Goal: Task Accomplishment & Management: Complete application form

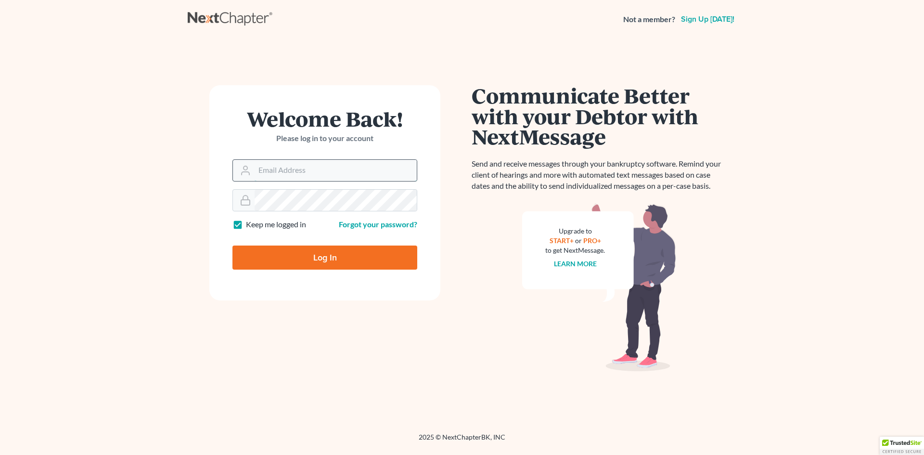
click at [293, 170] on input "Email Address" at bounding box center [335, 170] width 162 height 21
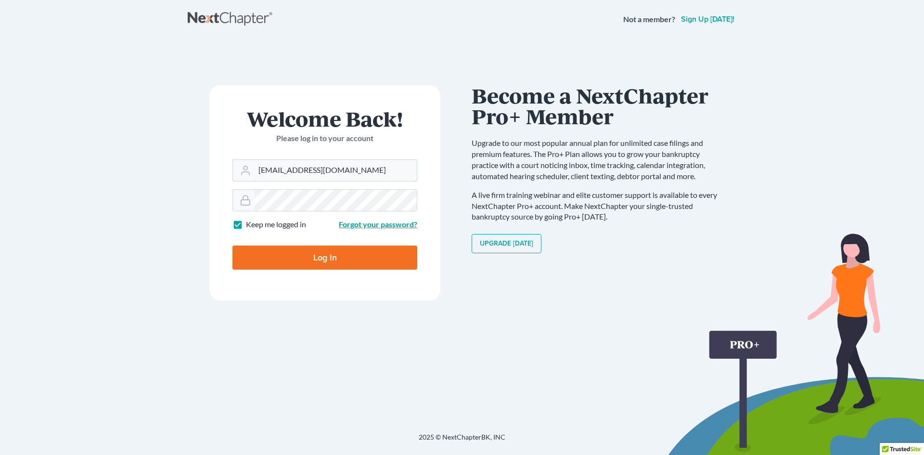
type input "[EMAIL_ADDRESS][DOMAIN_NAME]"
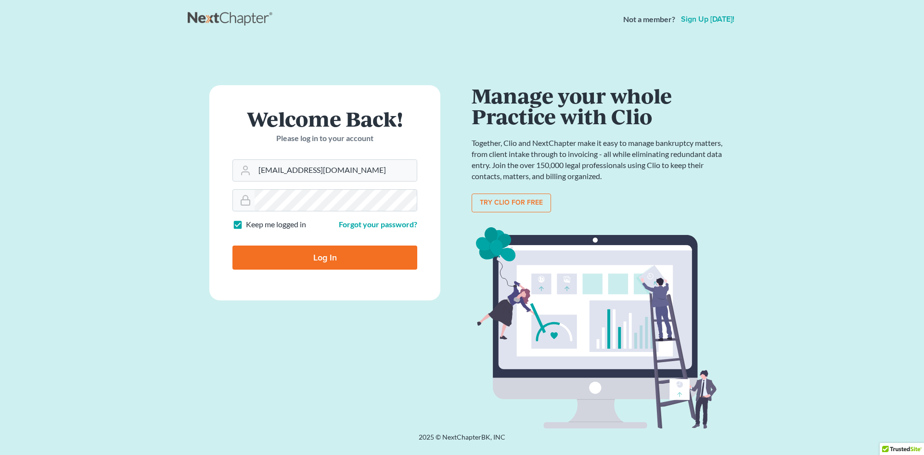
click at [321, 261] on input "Log In" at bounding box center [324, 257] width 185 height 24
type input "Thinking..."
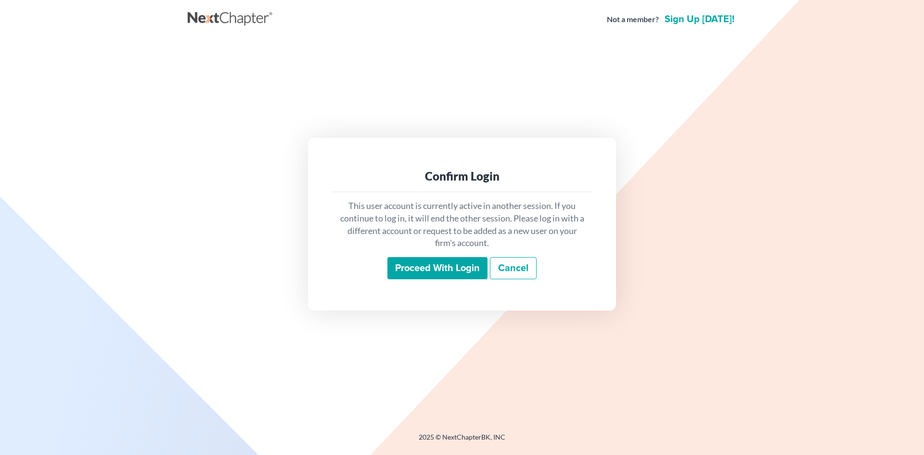
click at [435, 259] on input "Proceed with login" at bounding box center [437, 268] width 100 height 22
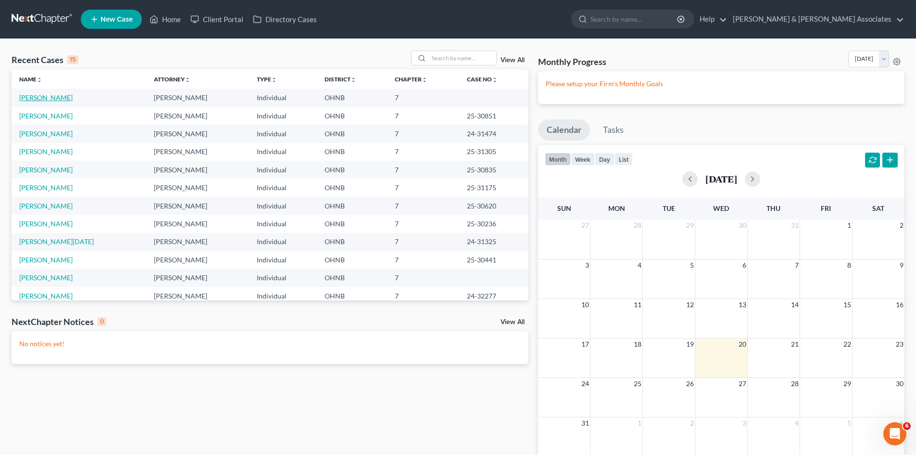
click at [48, 96] on link "White, Erika" at bounding box center [45, 97] width 53 height 8
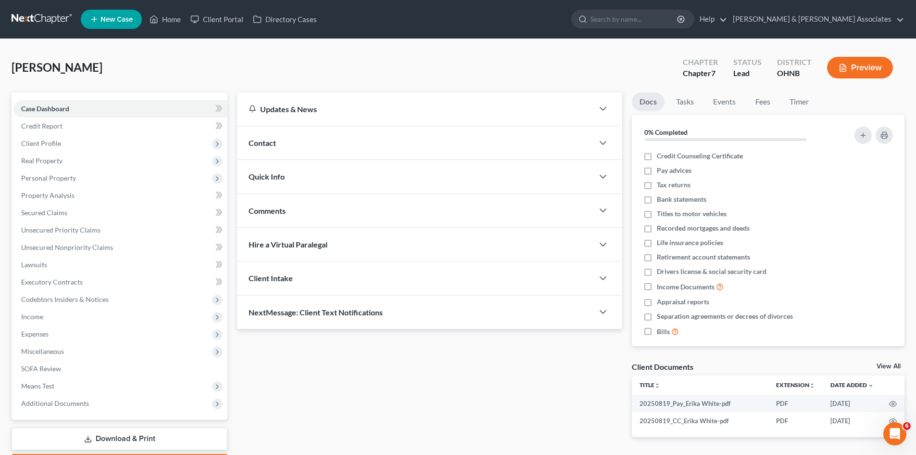
click at [479, 62] on div "White, Erika Upgraded Chapter Chapter 7 Status Lead District OHNB Preview" at bounding box center [458, 72] width 893 height 42
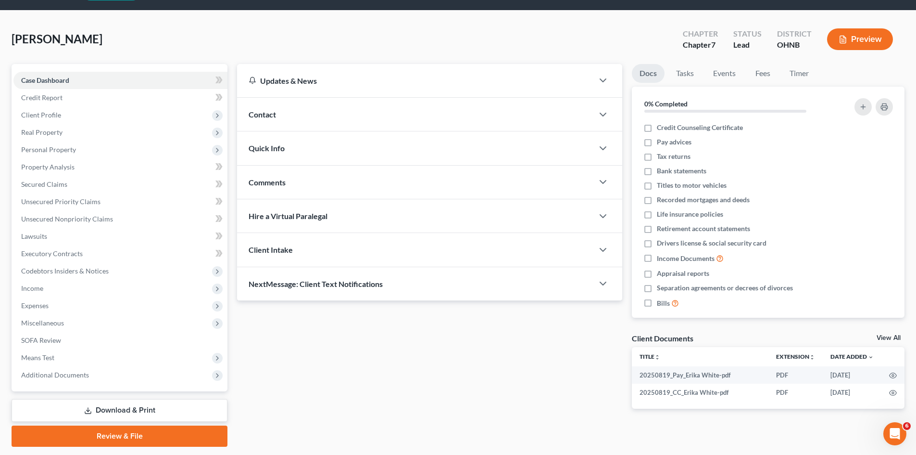
scroll to position [57, 0]
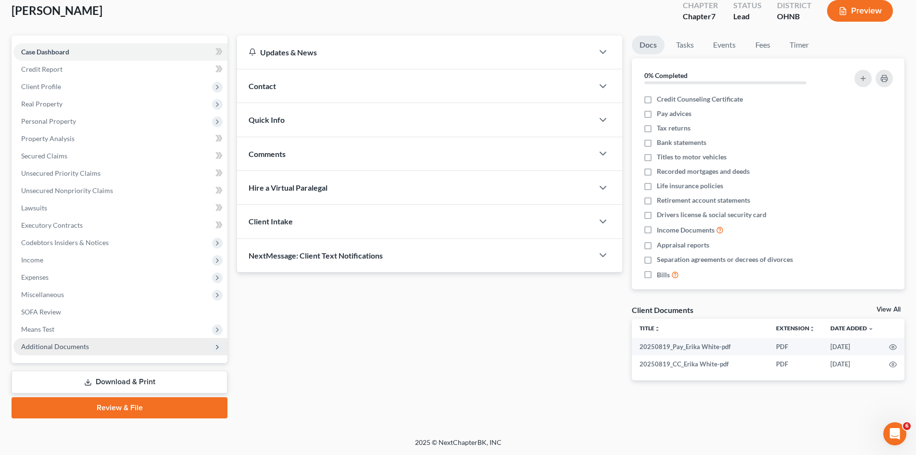
click at [36, 349] on span "Additional Documents" at bounding box center [55, 346] width 68 height 8
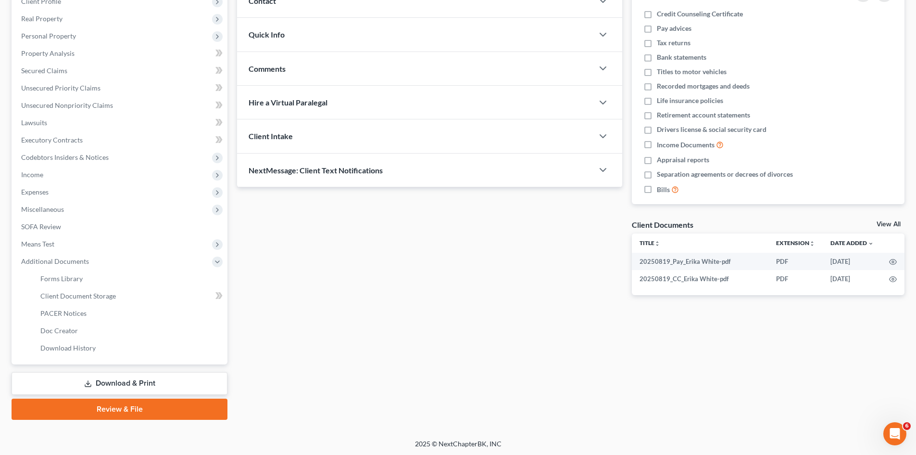
scroll to position [143, 0]
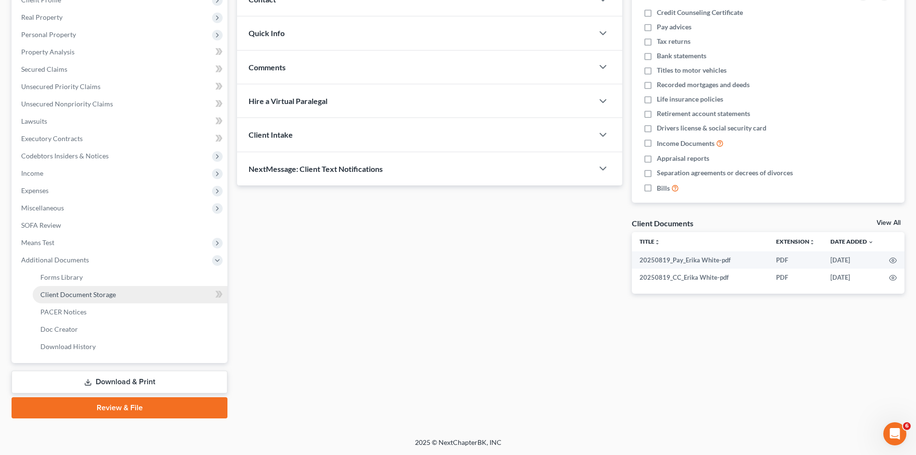
click at [84, 294] on span "Client Document Storage" at bounding box center [78, 294] width 76 height 8
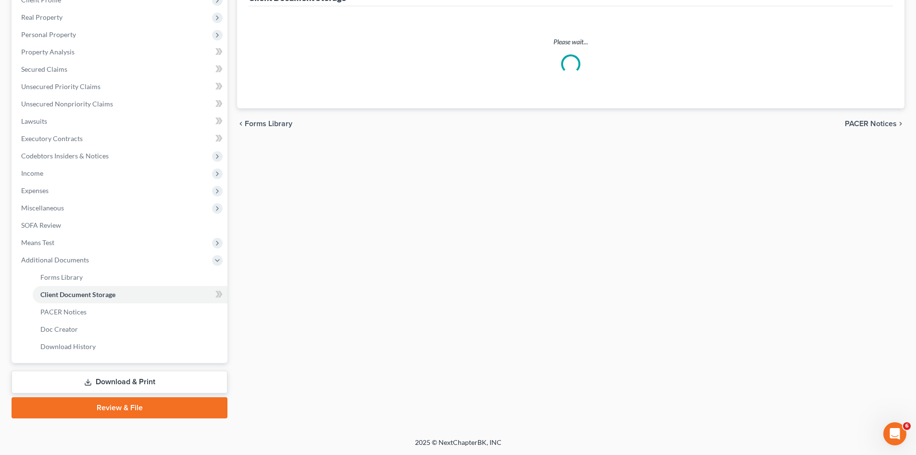
scroll to position [80, 0]
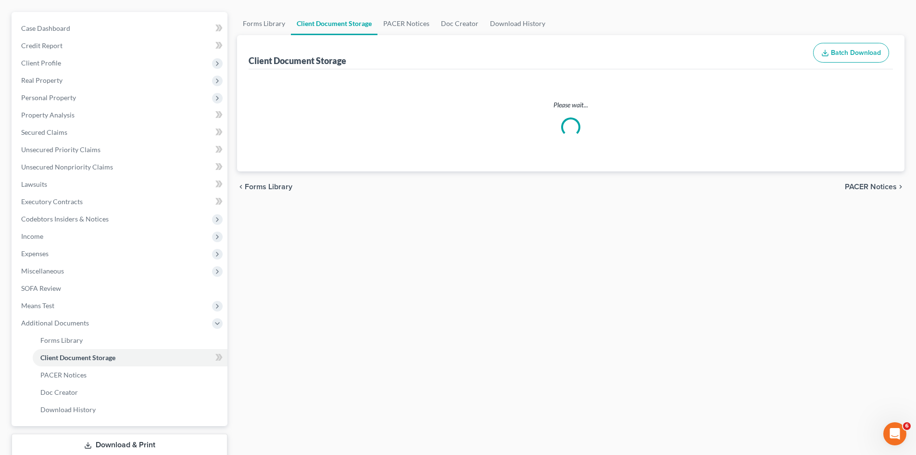
select select "5"
select select "20"
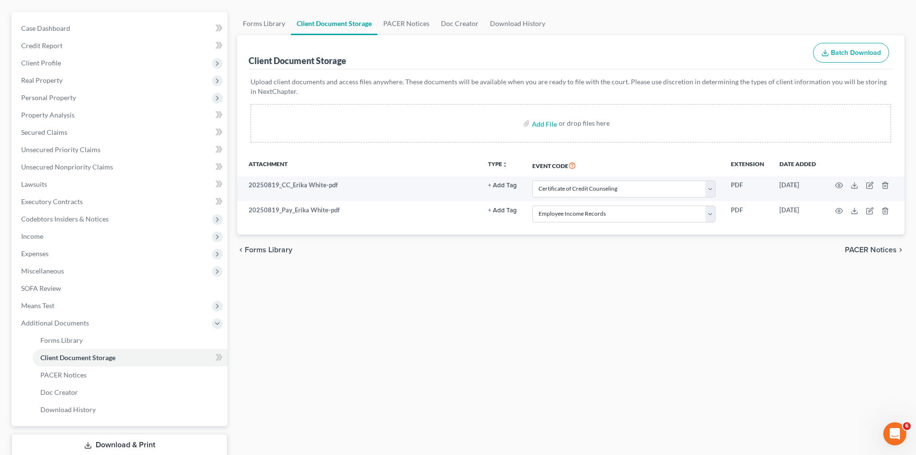
scroll to position [0, 0]
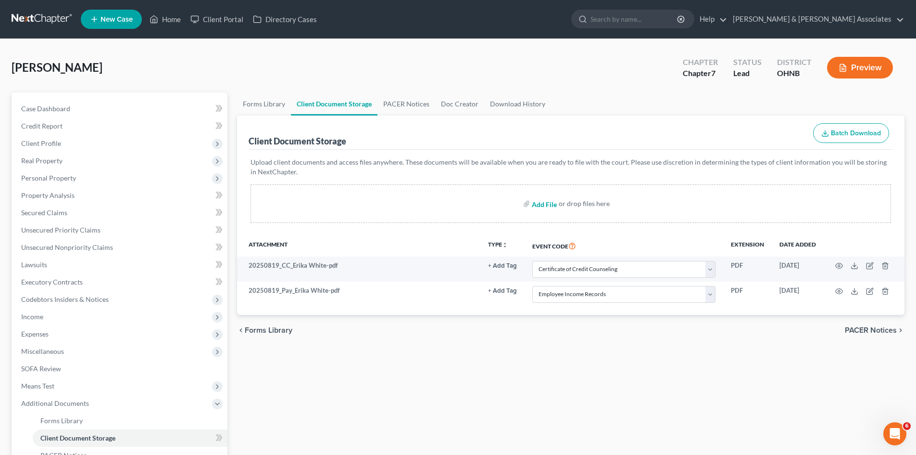
click at [545, 207] on input "file" at bounding box center [543, 203] width 23 height 17
type input "C:\fakepath\Declaraation of Electronic Filing.pdf"
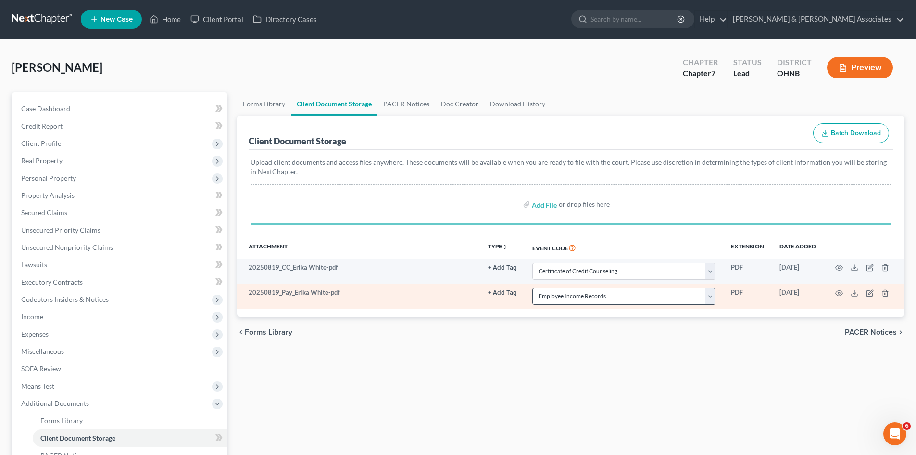
select select "5"
select select "20"
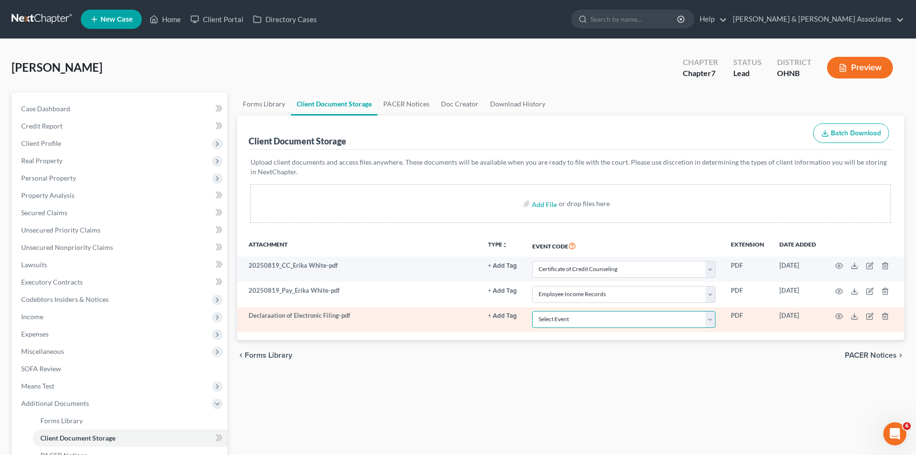
click at [568, 318] on select "Select Event 20 Largest Unsecured Creditors Amended List of Creditors (Fee) Ame…" at bounding box center [624, 319] width 183 height 17
select select "16"
click at [533, 311] on select "Select Event 20 Largest Unsecured Creditors Amended List of Creditors (Fee) Ame…" at bounding box center [624, 319] width 183 height 17
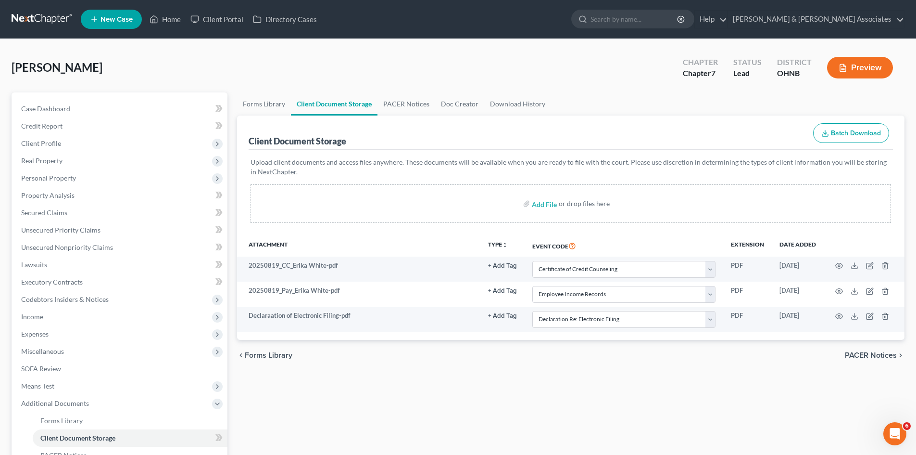
click at [549, 400] on div "Forms Library Client Document Storage PACER Notices Doc Creator Download Histor…" at bounding box center [570, 326] width 677 height 469
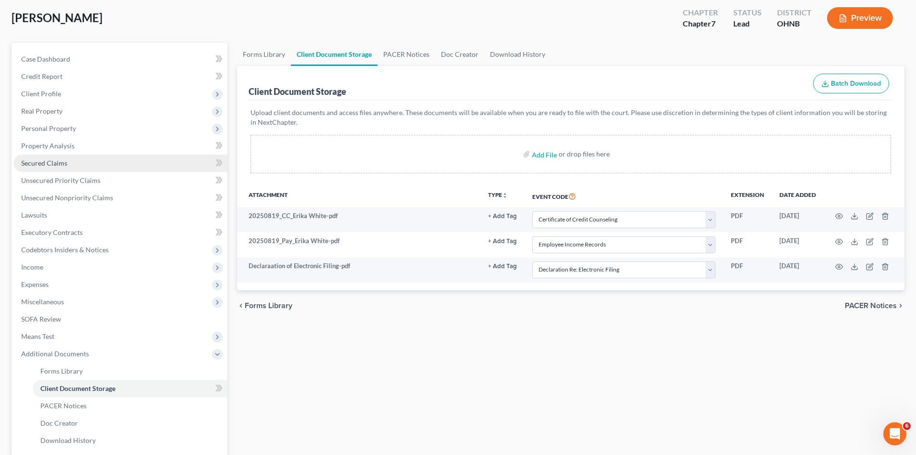
scroll to position [47, 0]
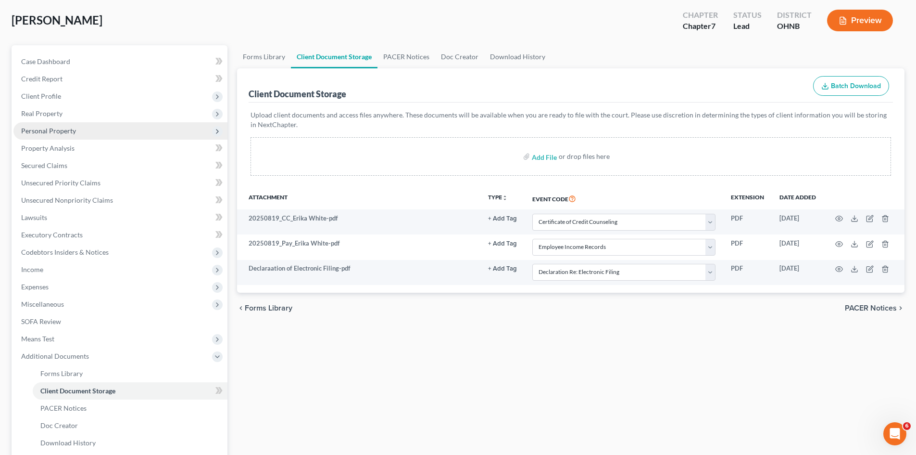
click at [48, 130] on span "Personal Property" at bounding box center [48, 131] width 55 height 8
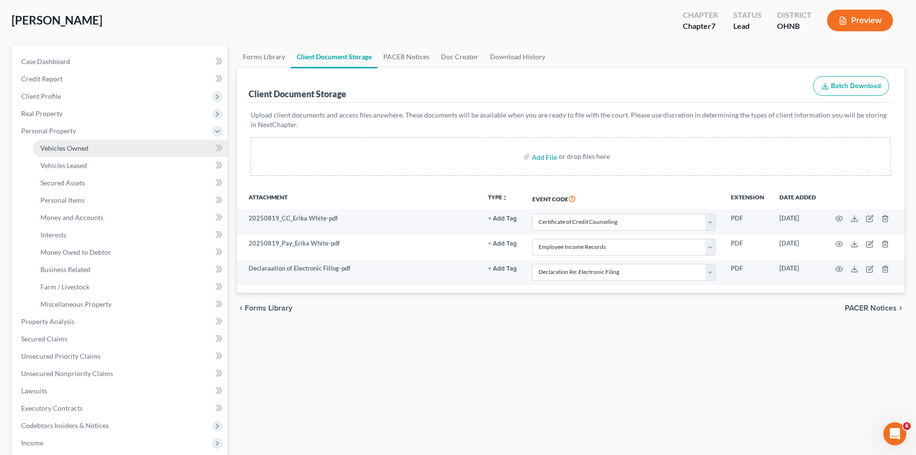
click at [69, 152] on link "Vehicles Owned" at bounding box center [130, 148] width 195 height 17
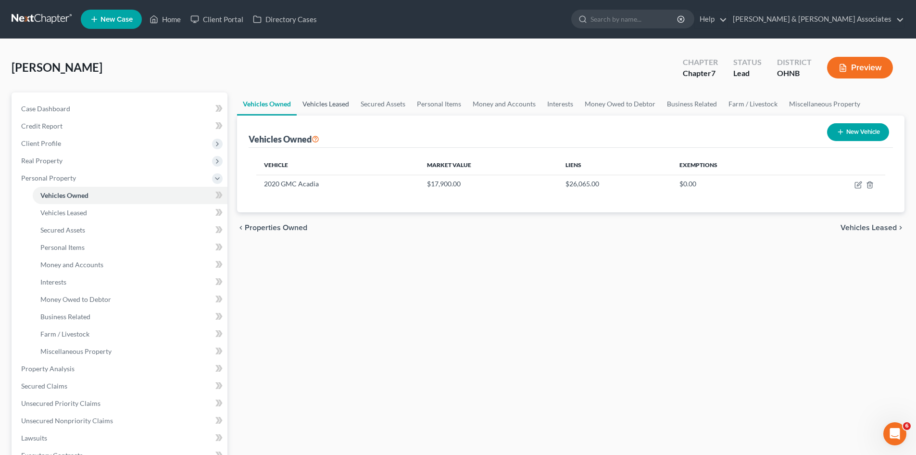
click at [320, 108] on link "Vehicles Leased" at bounding box center [326, 103] width 58 height 23
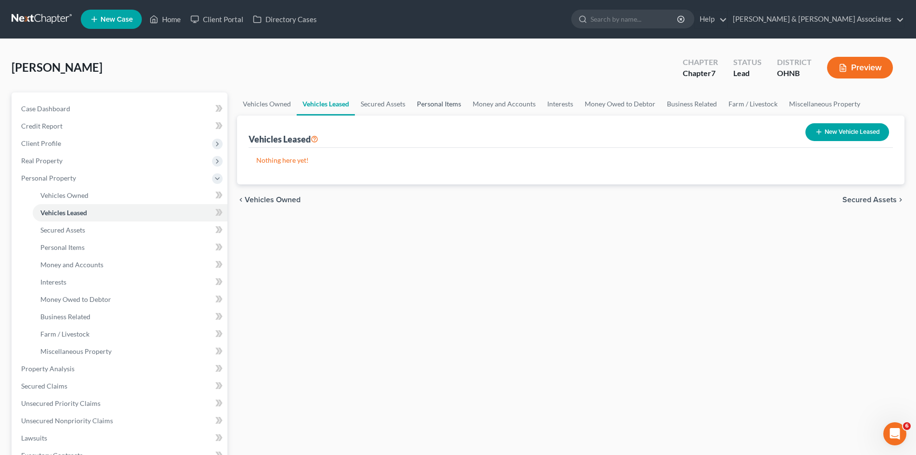
click at [440, 101] on link "Personal Items" at bounding box center [439, 103] width 56 height 23
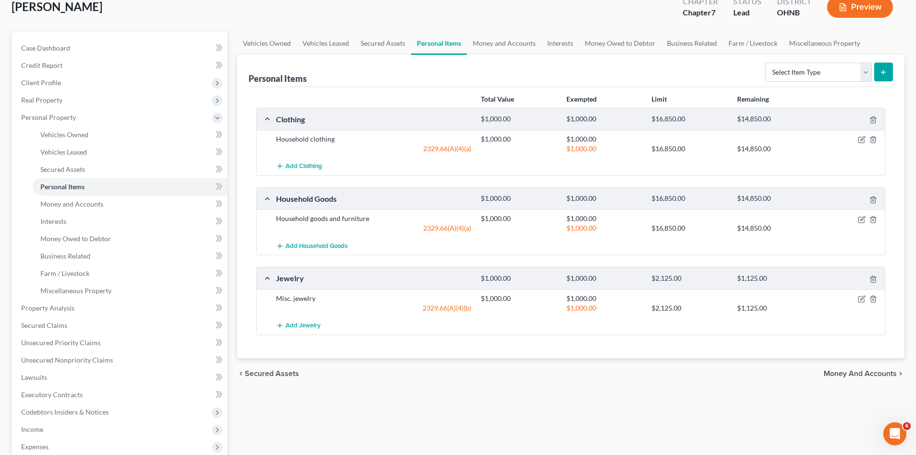
scroll to position [96, 0]
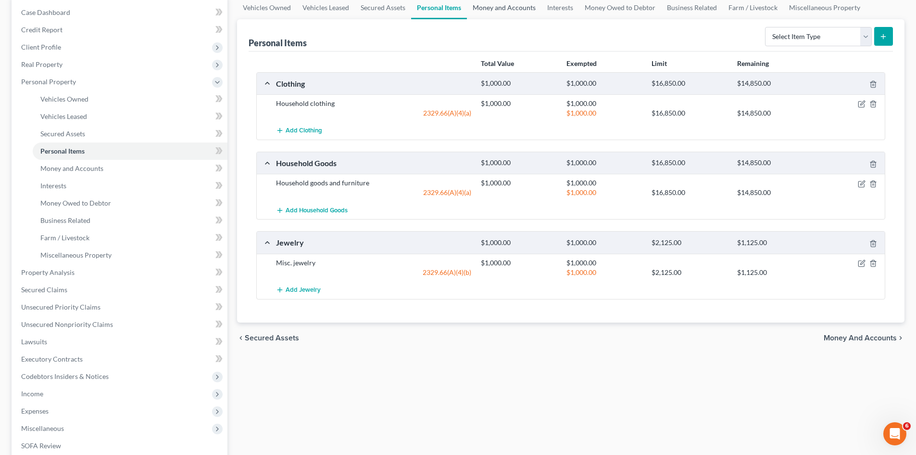
click at [499, 11] on link "Money and Accounts" at bounding box center [504, 7] width 75 height 23
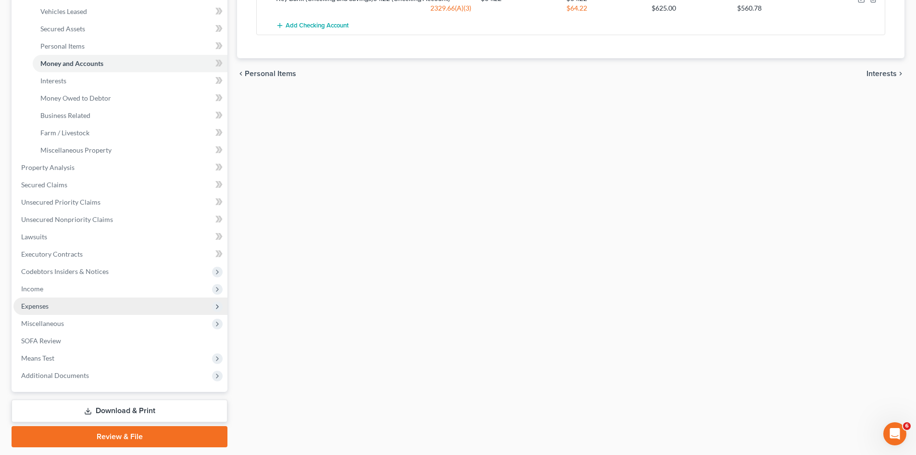
scroll to position [230, 0]
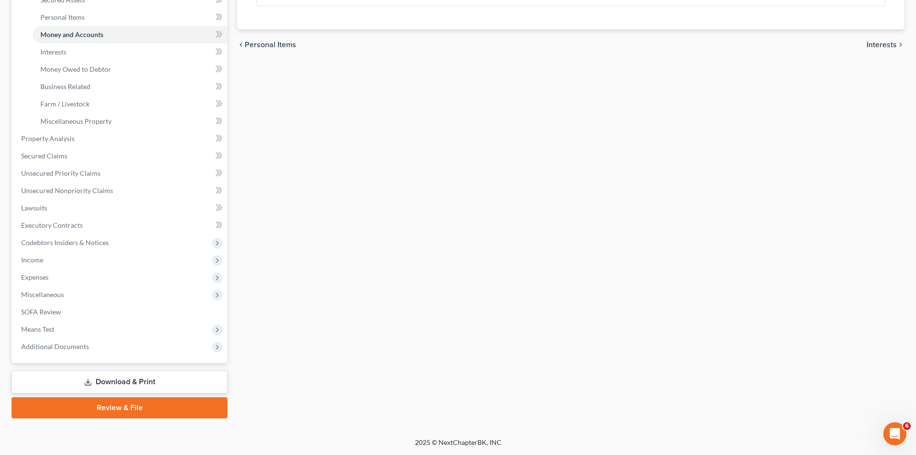
click at [174, 406] on link "Review & File" at bounding box center [120, 407] width 216 height 21
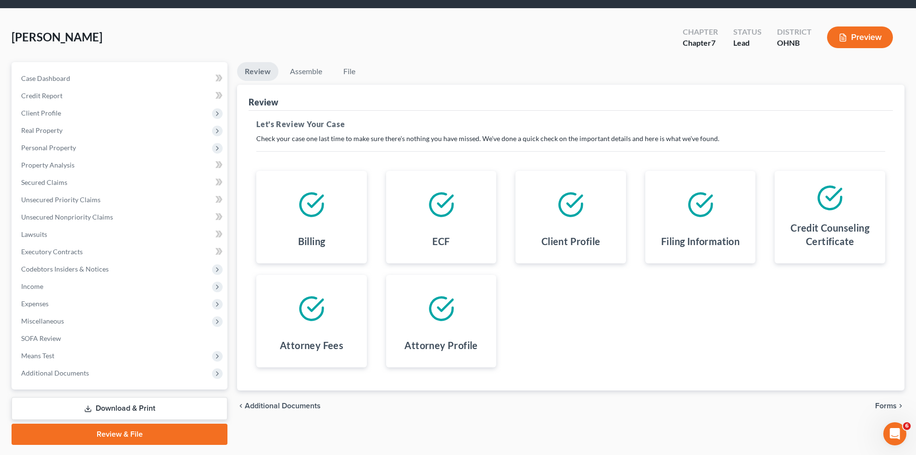
scroll to position [57, 0]
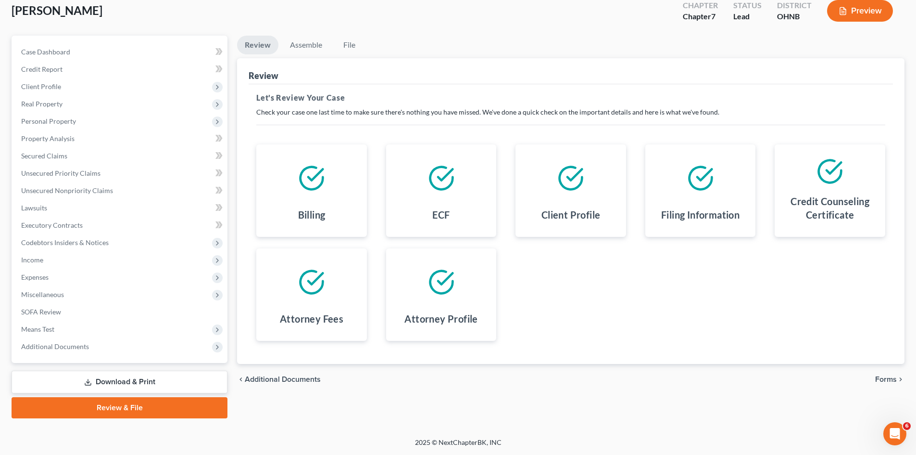
click at [891, 381] on span "Forms" at bounding box center [886, 379] width 22 height 8
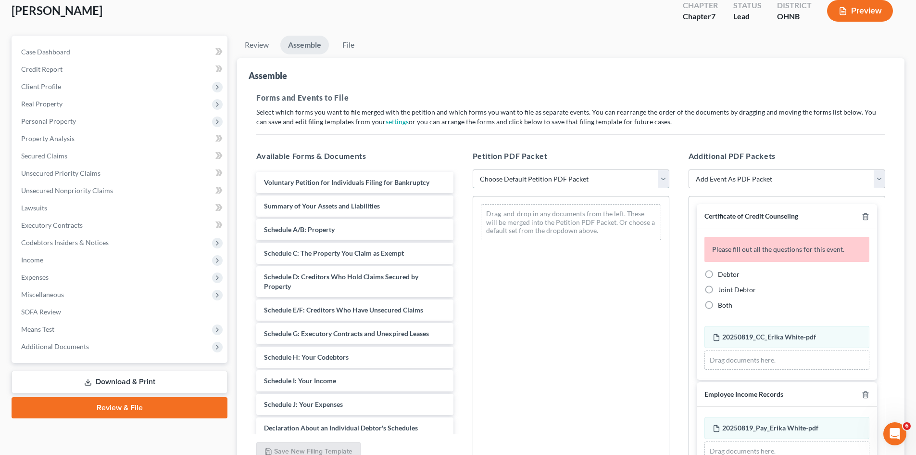
click at [532, 179] on select "Choose Default Petition PDF Packet Complete Bankruptcy Petition (all forms and …" at bounding box center [571, 178] width 197 height 19
select select "0"
click at [473, 169] on select "Choose Default Petition PDF Packet Complete Bankruptcy Petition (all forms and …" at bounding box center [571, 178] width 197 height 19
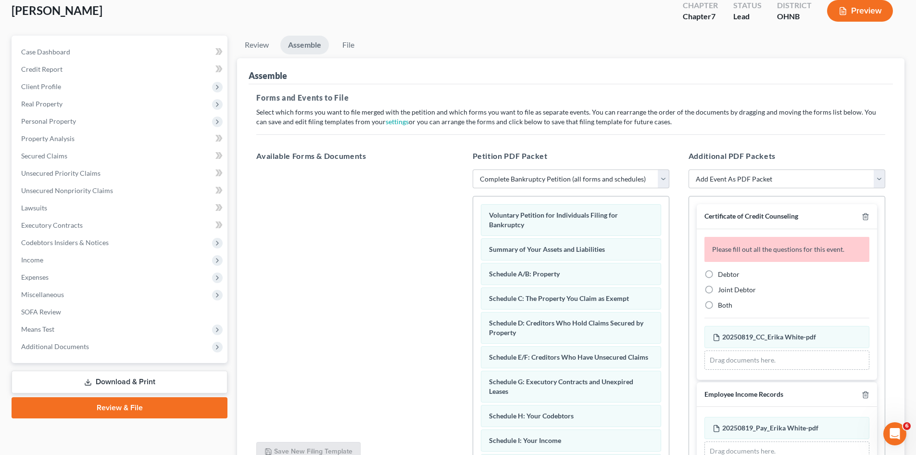
click at [718, 274] on label "Debtor" at bounding box center [729, 274] width 22 height 10
click at [722, 274] on input "Debtor" at bounding box center [725, 272] width 6 height 6
radio input "true"
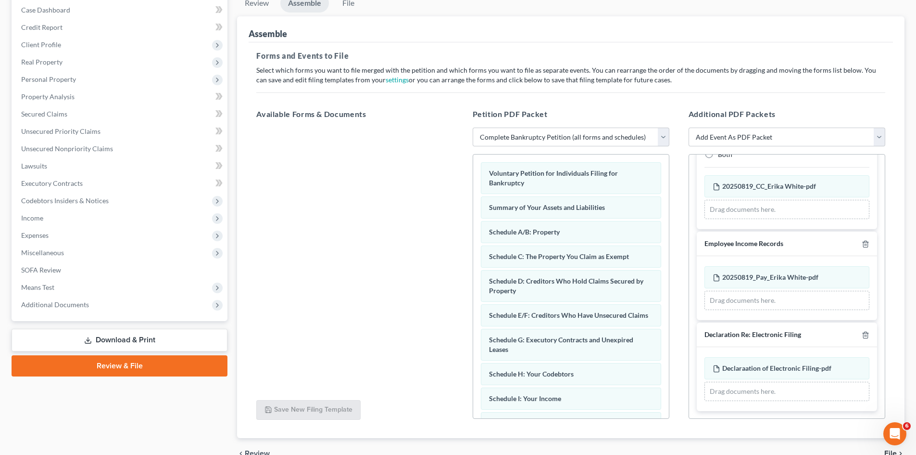
scroll to position [149, 0]
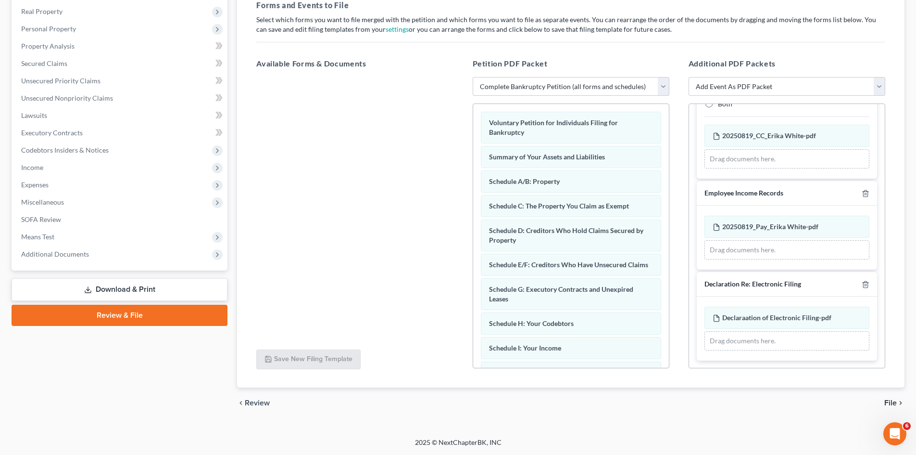
click at [889, 404] on span "File" at bounding box center [891, 403] width 13 height 8
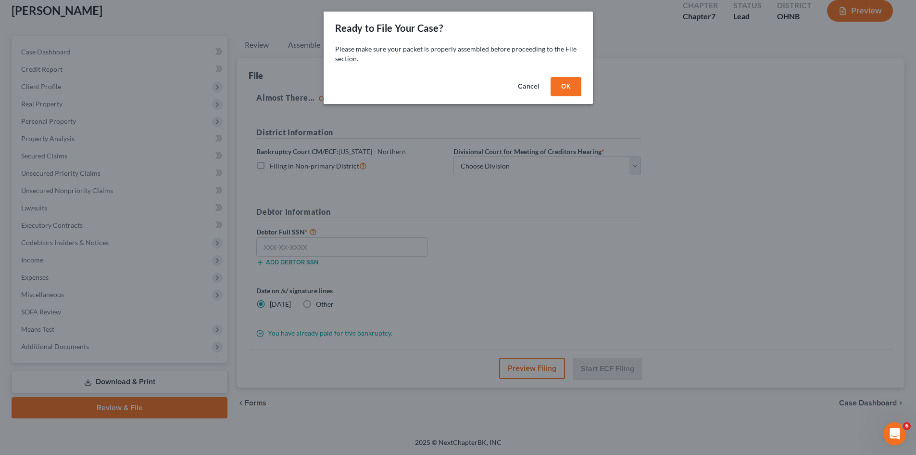
scroll to position [57, 0]
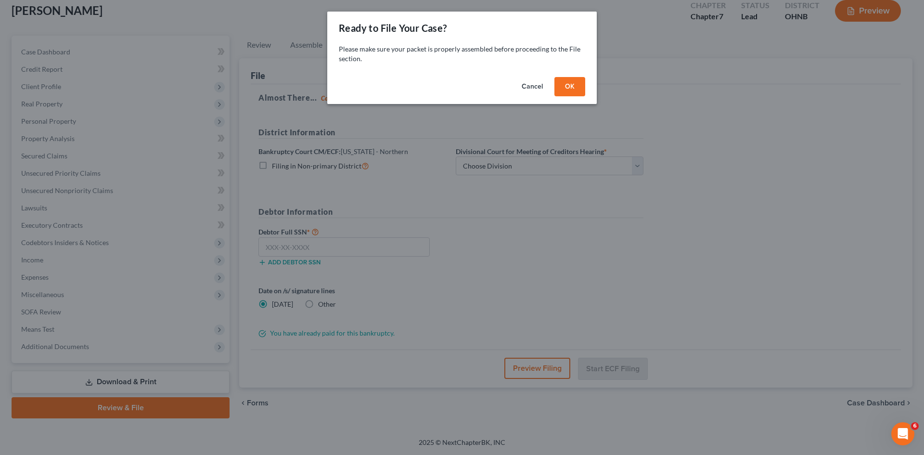
click at [571, 84] on button "OK" at bounding box center [569, 86] width 31 height 19
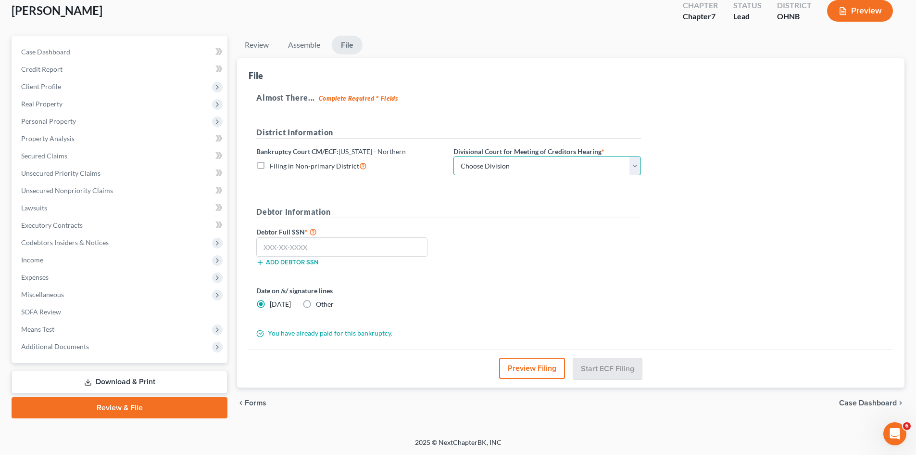
click at [470, 165] on select "Choose Division Akron Canton Cleveland Toledo Youngstown" at bounding box center [548, 165] width 188 height 19
select select "3"
click at [454, 156] on select "Choose Division Akron Canton Cleveland Toledo Youngstown" at bounding box center [548, 165] width 188 height 19
click at [269, 260] on button "Add debtor SSN" at bounding box center [287, 262] width 62 height 8
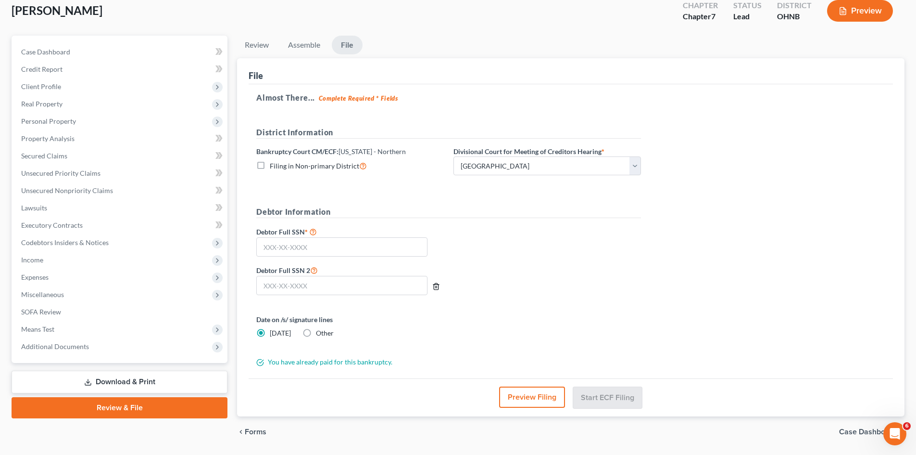
click at [435, 283] on icon "button" at bounding box center [436, 286] width 4 height 6
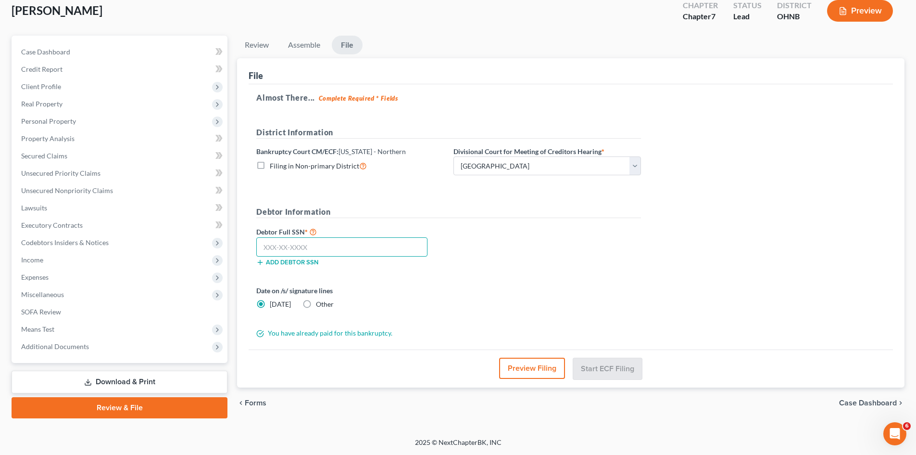
click at [361, 254] on input "text" at bounding box center [341, 246] width 171 height 19
